Goal: Use online tool/utility: Utilize a website feature to perform a specific function

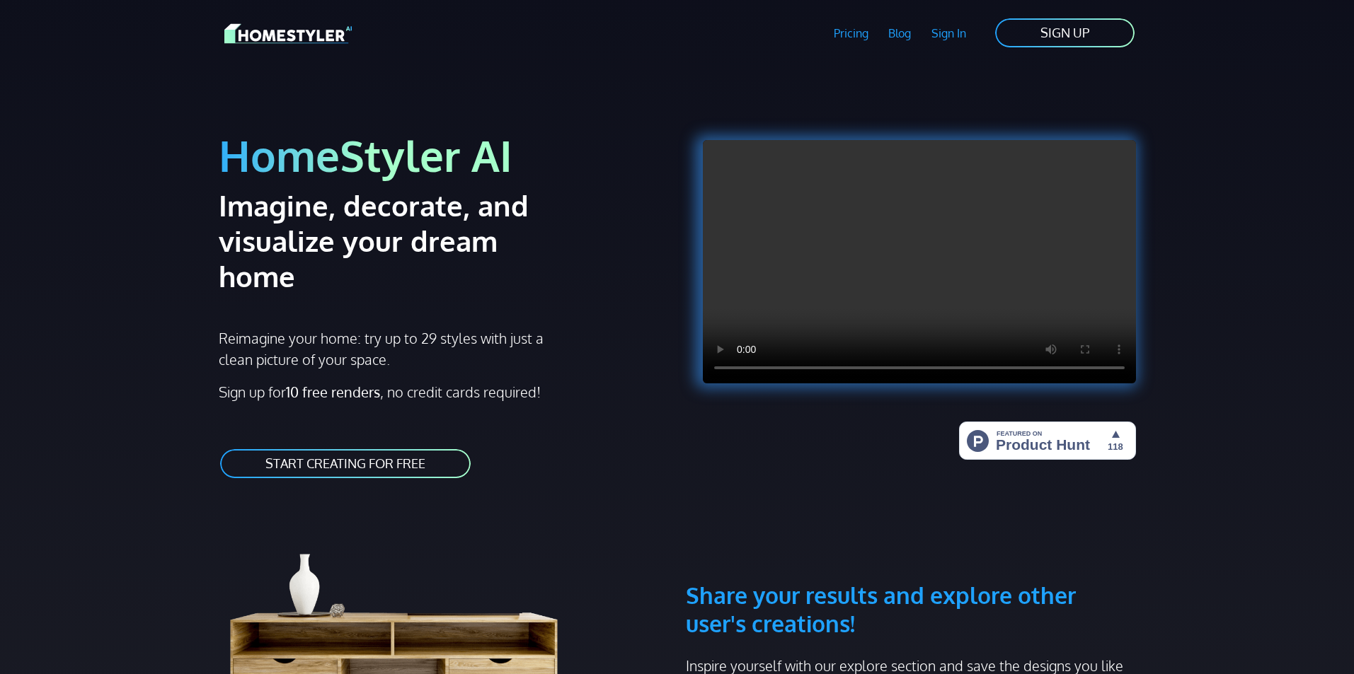
click at [385, 462] on link "START CREATING FOR FREE" at bounding box center [345, 464] width 253 height 32
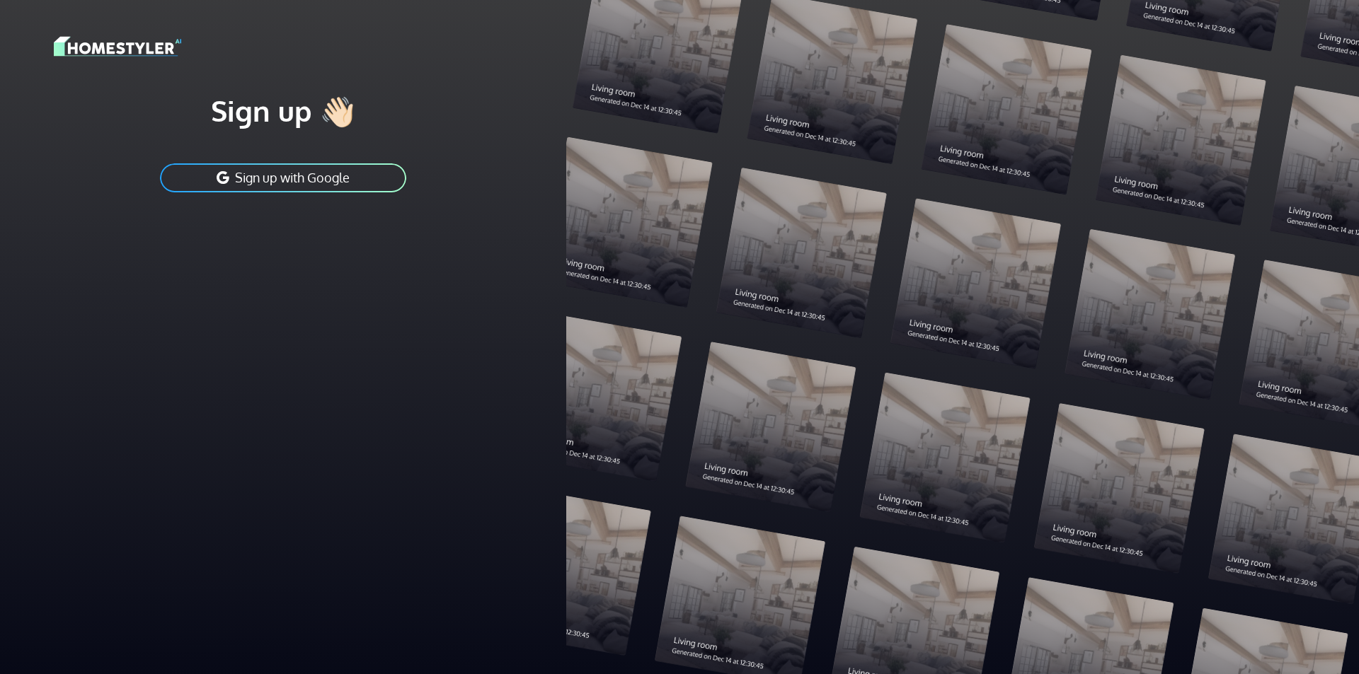
click at [324, 177] on button "Sign up with Google" at bounding box center [283, 178] width 249 height 32
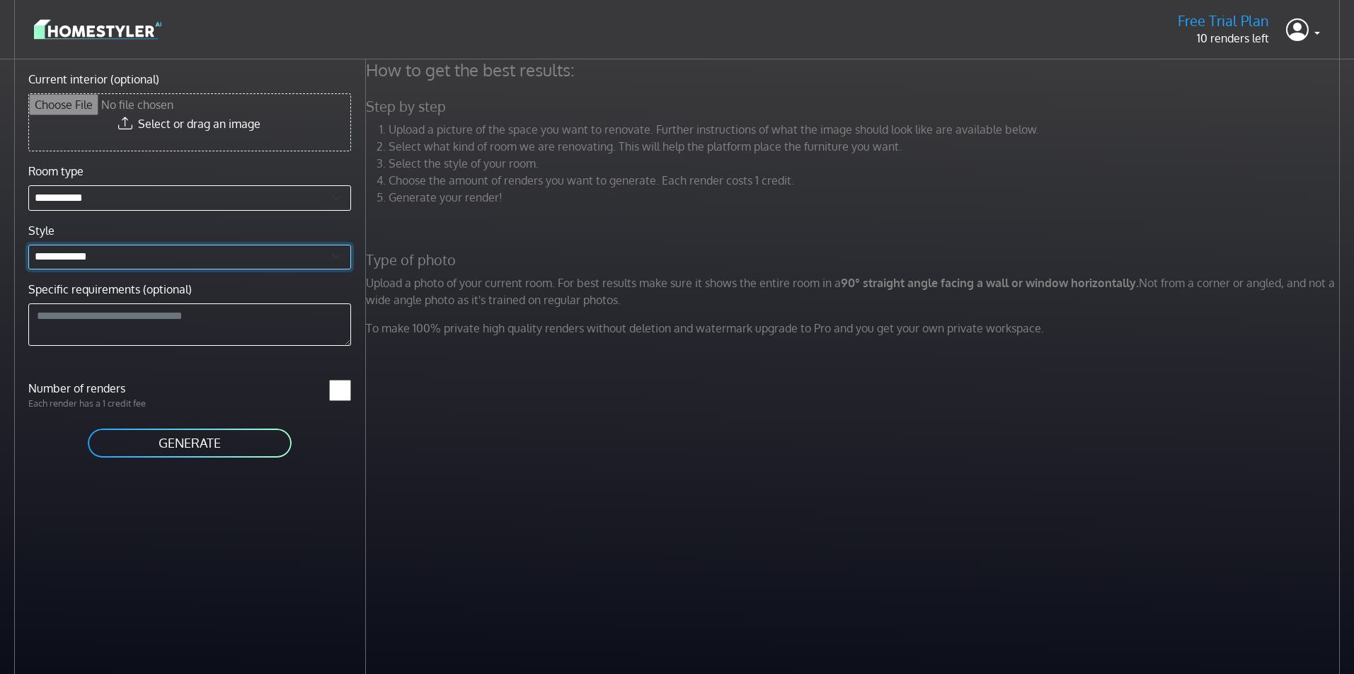
click at [102, 255] on select "**********" at bounding box center [189, 257] width 323 height 25
click at [211, 434] on button "GENERATE" at bounding box center [189, 443] width 207 height 32
